Goal: Task Accomplishment & Management: Complete application form

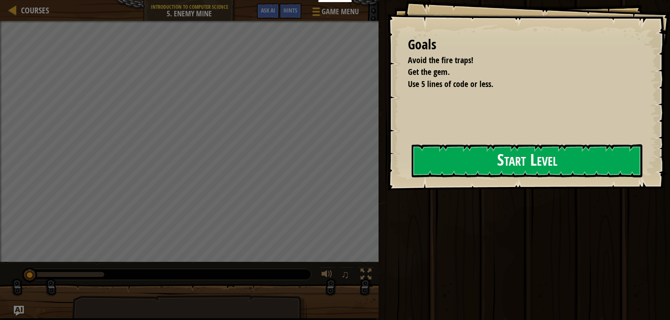
click at [423, 162] on button "Start Level" at bounding box center [526, 160] width 231 height 33
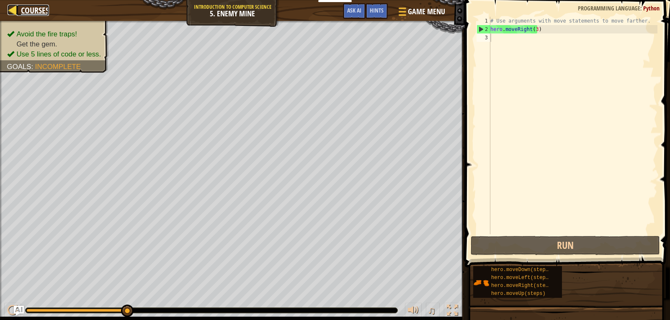
click at [16, 12] on div at bounding box center [13, 10] width 10 height 10
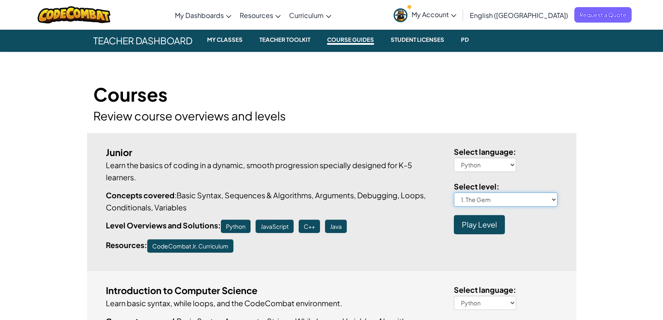
click at [487, 201] on select "1. The Gem 1a. The Gem A 1b. The Gem B 1c. The Gem C 1d. The Gem D 1e. The Gem …" at bounding box center [506, 199] width 104 height 14
click at [336, 108] on h2 "Review course overviews and levels" at bounding box center [331, 116] width 477 height 18
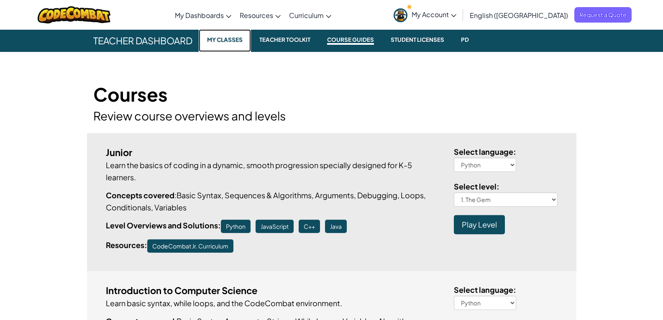
click at [235, 40] on small "My Classes" at bounding box center [225, 40] width 42 height 10
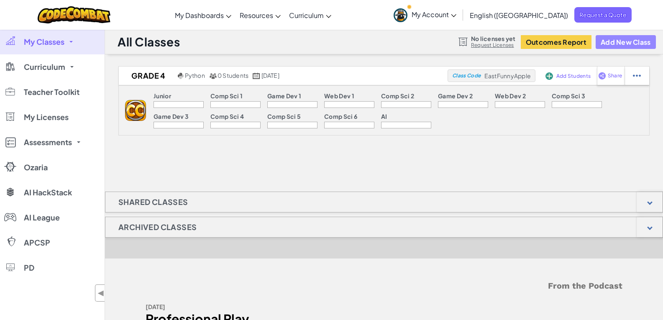
click at [615, 40] on button "Add New Class" at bounding box center [626, 42] width 60 height 14
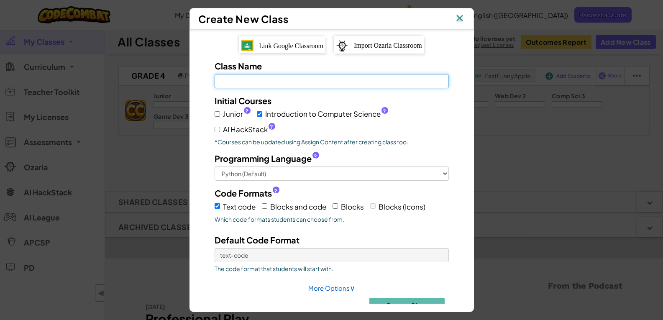
click at [330, 82] on input "Class Name Field is required" at bounding box center [332, 81] width 234 height 14
type input "Grade 4"
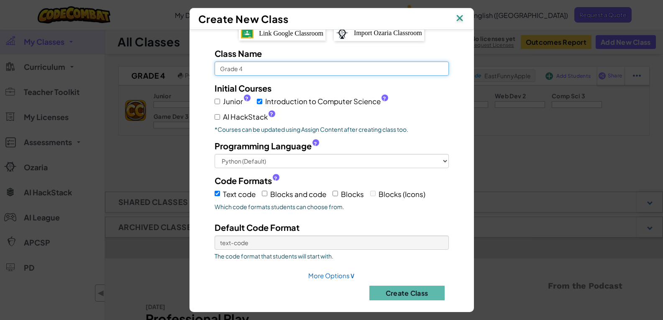
scroll to position [20, 0]
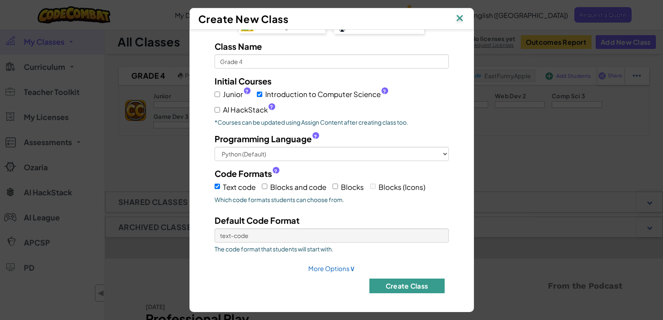
click at [394, 284] on button "Create Class" at bounding box center [406, 286] width 75 height 15
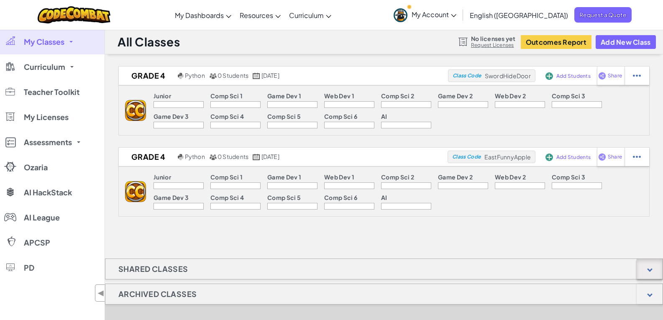
click at [646, 276] on div at bounding box center [650, 269] width 26 height 20
click at [561, 75] on span "Add Students" at bounding box center [574, 76] width 34 height 5
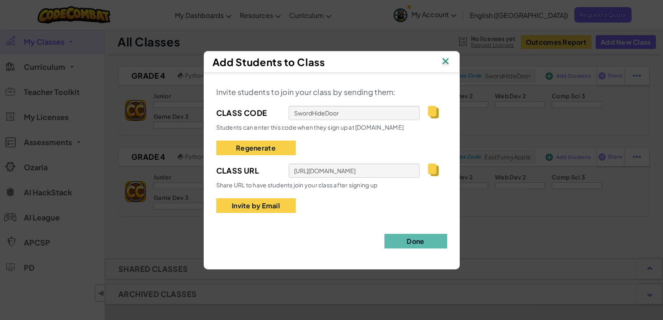
click at [436, 250] on div "Invite students to join your class by sending them: Class Code SwordHideDoor St…" at bounding box center [332, 167] width 256 height 188
click at [429, 244] on button "Done" at bounding box center [416, 241] width 63 height 15
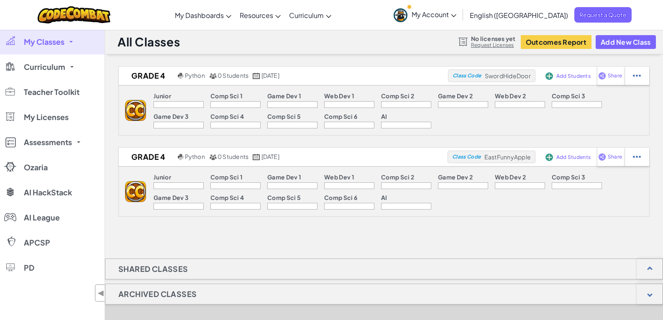
click at [457, 15] on span "My Account" at bounding box center [434, 14] width 45 height 9
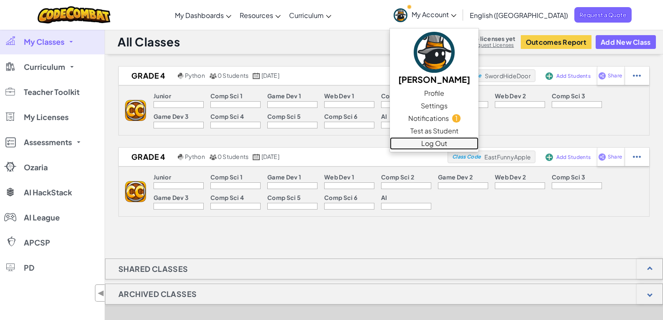
click at [479, 146] on link "Log Out" at bounding box center [434, 143] width 89 height 13
